Goal: Task Accomplishment & Management: Complete application form

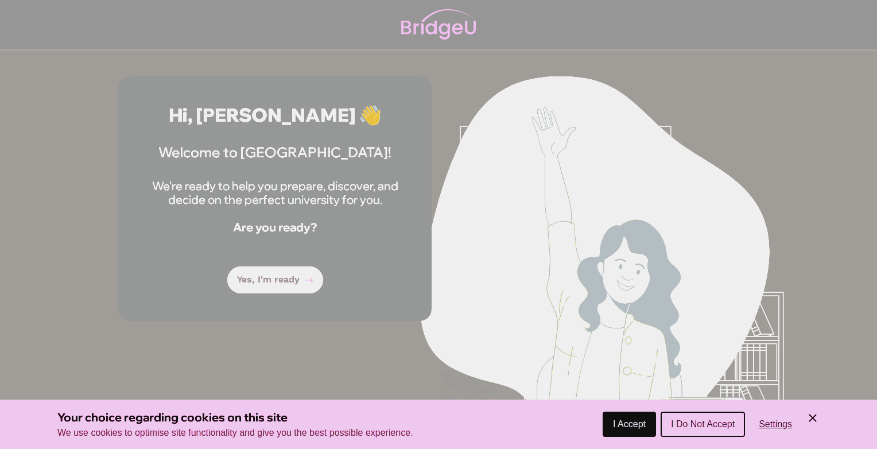
click at [619, 419] on span "I Accept" at bounding box center [629, 424] width 33 height 10
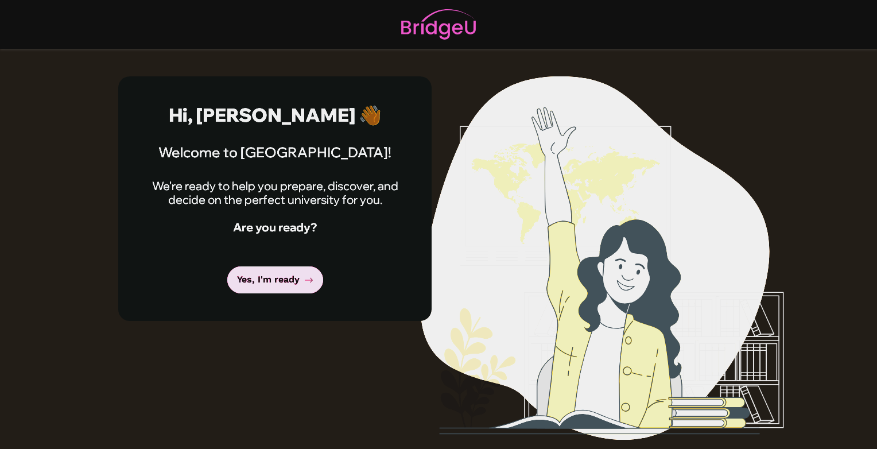
click at [304, 281] on icon at bounding box center [308, 279] width 9 height 9
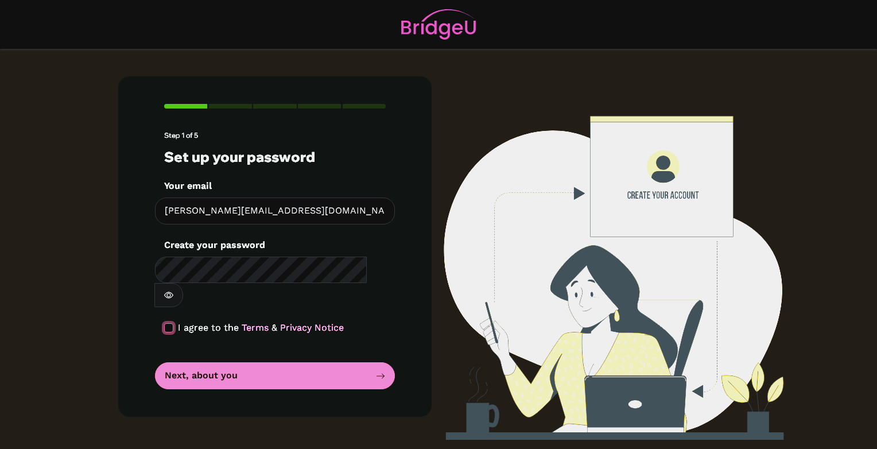
click at [172, 323] on input "checkbox" at bounding box center [168, 327] width 9 height 9
checkbox input "true"
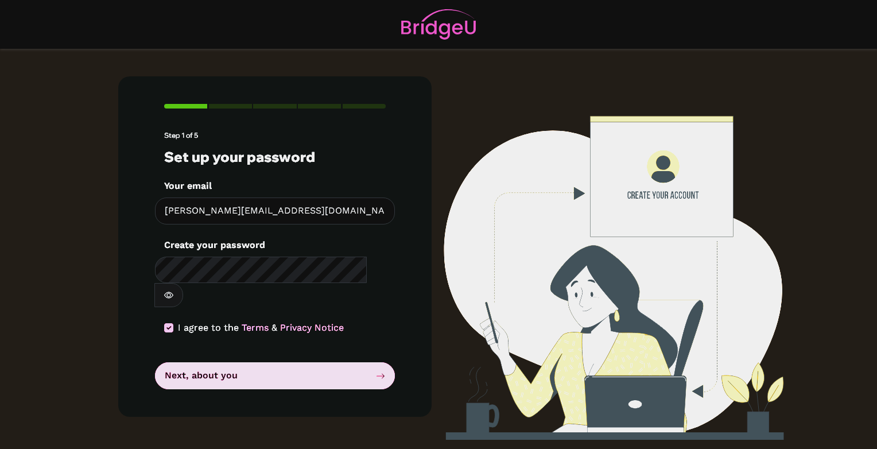
click at [205, 362] on button "Next, about you" at bounding box center [275, 375] width 240 height 27
